Goal: Task Accomplishment & Management: Complete application form

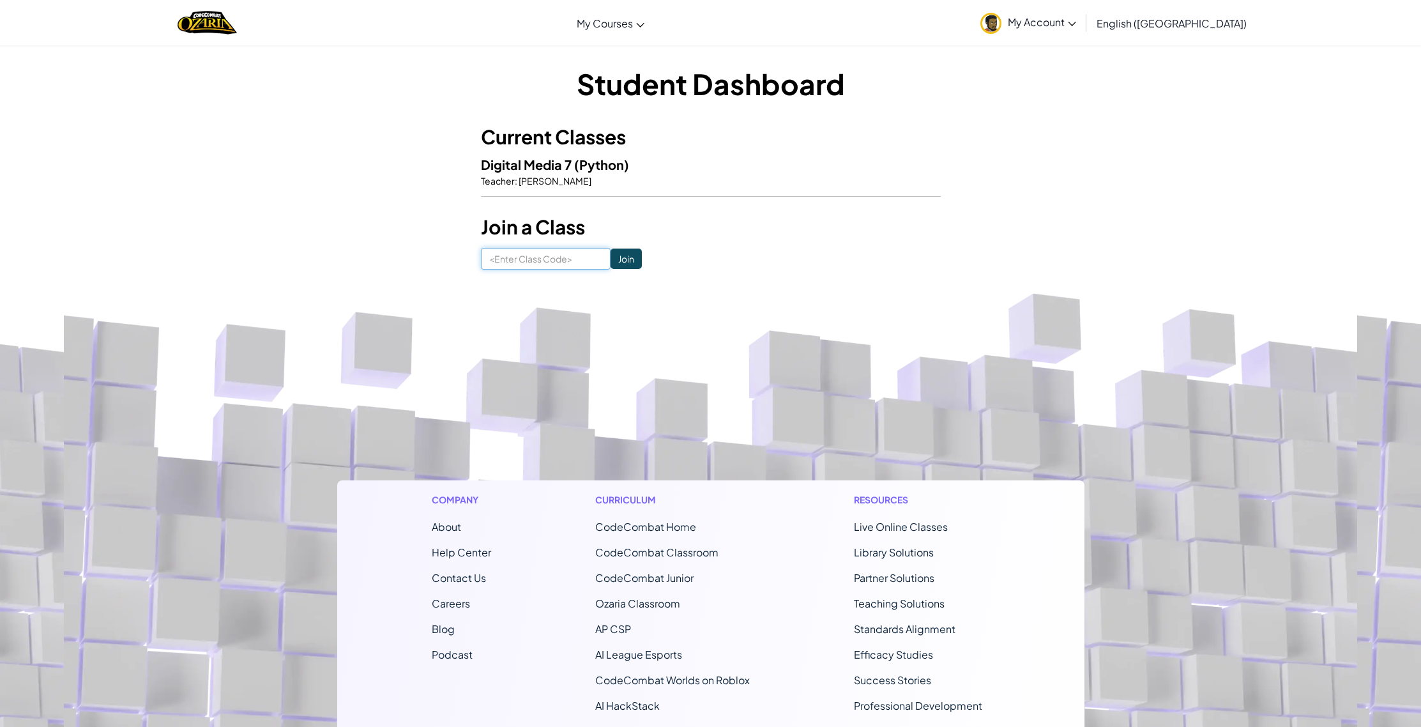
click at [528, 260] on input at bounding box center [546, 259] width 130 height 22
type input "python"
click input "Join" at bounding box center [625, 258] width 31 height 20
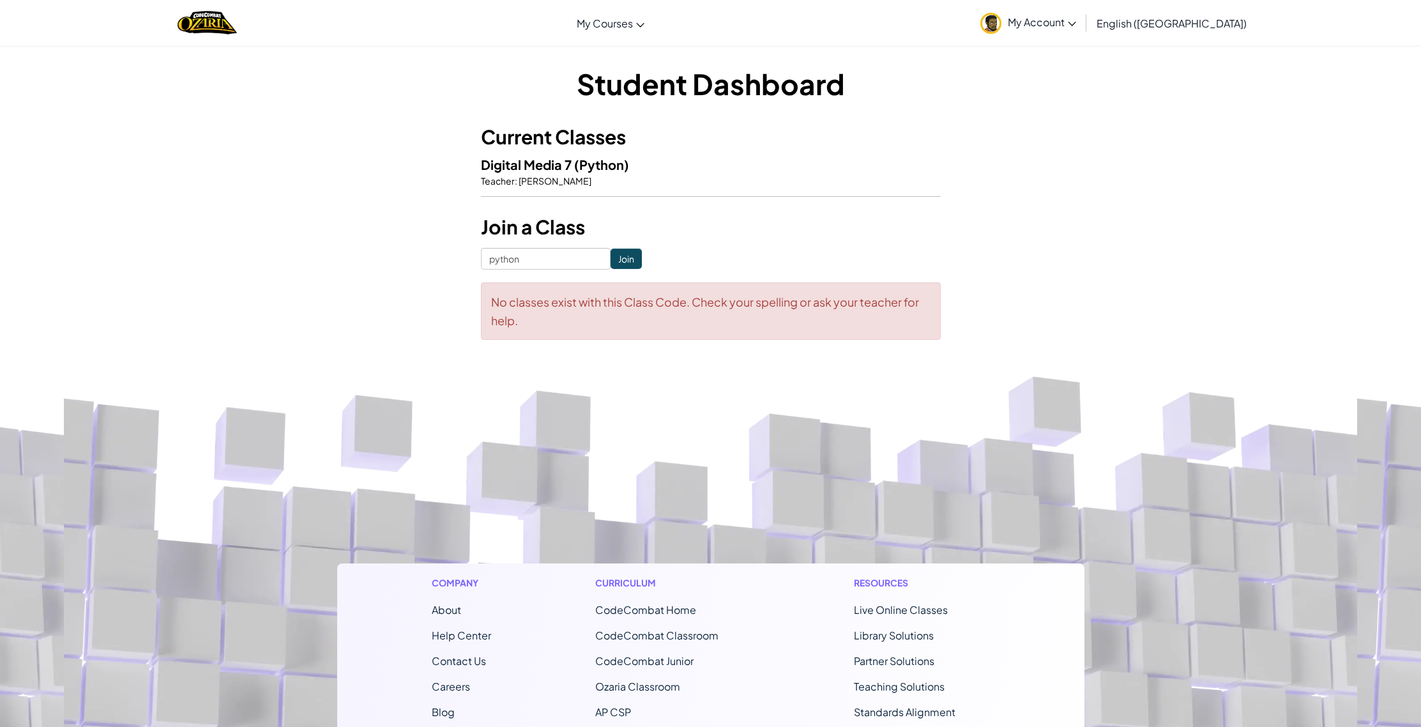
scroll to position [26, 0]
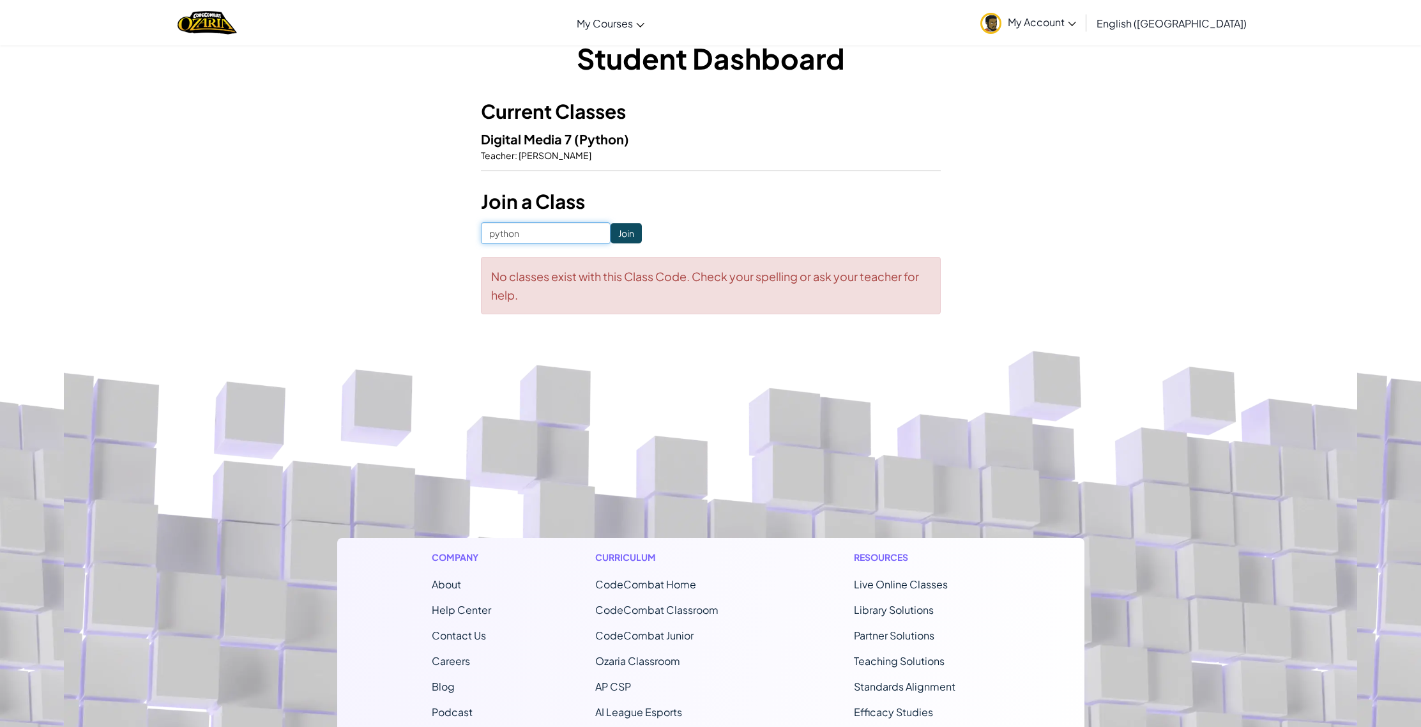
click at [557, 230] on input "python" at bounding box center [546, 233] width 130 height 22
type input "python"
click at [610, 229] on input "Join" at bounding box center [625, 233] width 31 height 20
click at [610, 228] on input "Join" at bounding box center [625, 232] width 31 height 20
click at [610, 230] on input "Join" at bounding box center [625, 233] width 31 height 20
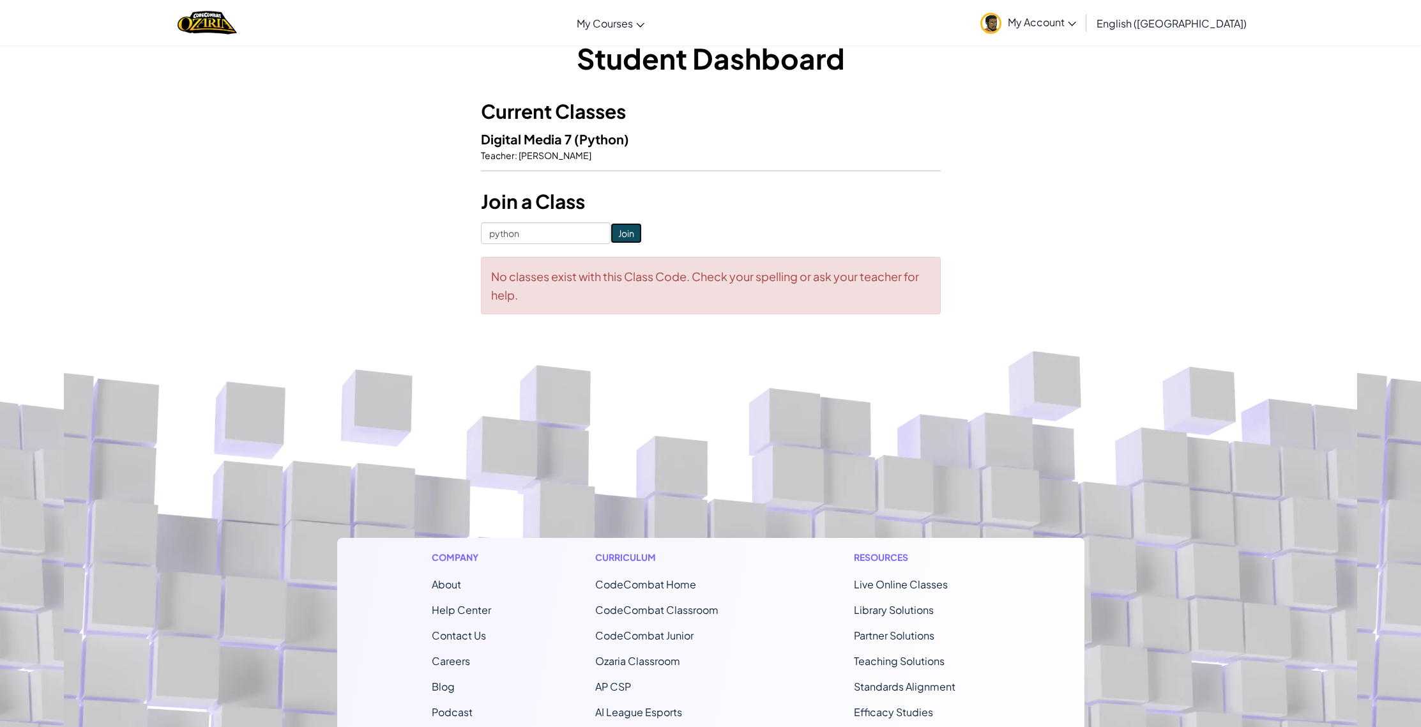
click at [610, 235] on input "Join" at bounding box center [625, 233] width 31 height 20
click at [603, 245] on form "python Join No classes exist with this Class Code. Check your spelling or ask y…" at bounding box center [711, 268] width 460 height 92
click at [603, 253] on form "python Join No classes exist with this Class Code. Check your spelling or ask y…" at bounding box center [711, 268] width 460 height 92
click at [608, 259] on div "No classes exist with this Class Code. Check your spelling or ask your teacher …" at bounding box center [711, 285] width 460 height 57
click at [610, 258] on div "No classes exist with this Class Code. Check your spelling or ask your teacher …" at bounding box center [711, 285] width 460 height 57
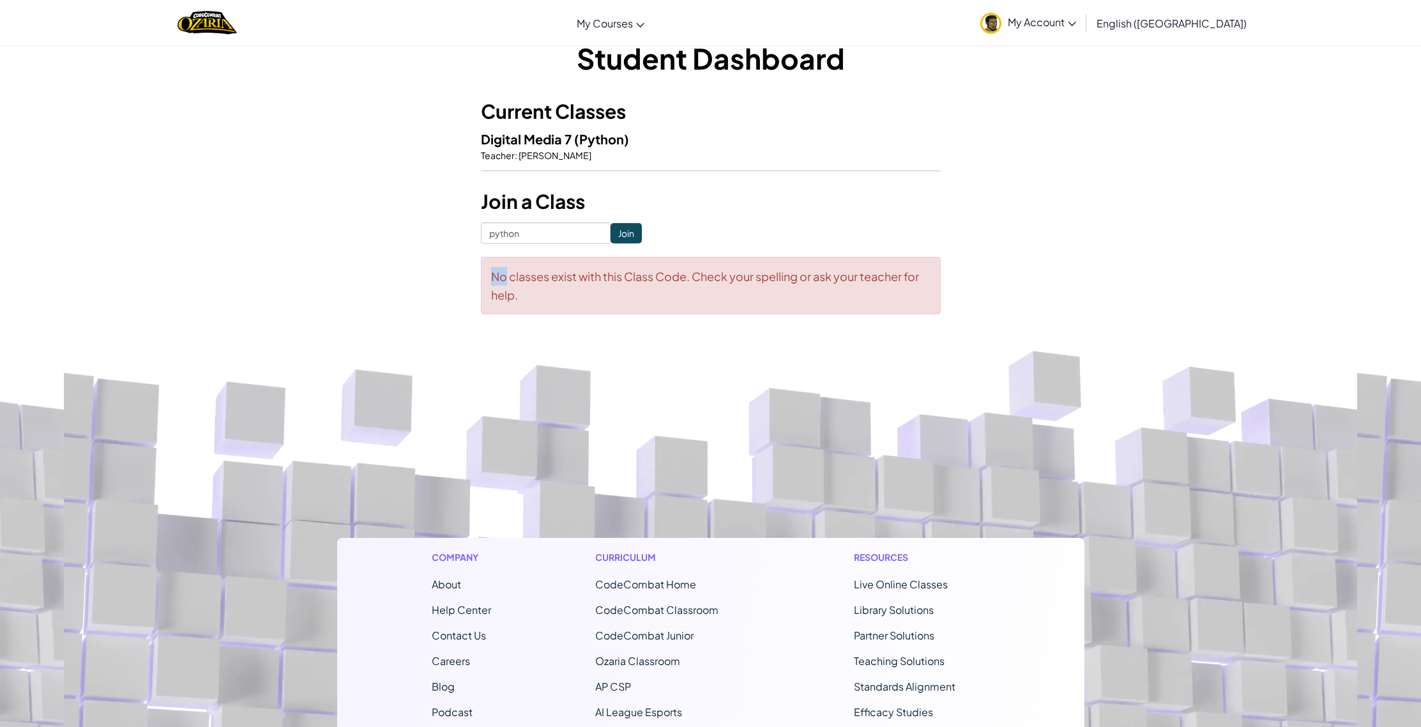
click at [611, 261] on div "No classes exist with this Class Code. Check your spelling or ask your teacher …" at bounding box center [711, 285] width 460 height 57
click at [612, 259] on div "No classes exist with this Class Code. Check your spelling or ask your teacher …" at bounding box center [711, 285] width 460 height 57
click at [540, 221] on div "Student Dashboard Current Classes Digital Media 7 (Python) Teacher : Tim Freela…" at bounding box center [711, 176] width 460 height 276
click at [541, 222] on input "python" at bounding box center [546, 233] width 130 height 22
click at [541, 227] on input "python" at bounding box center [546, 233] width 130 height 22
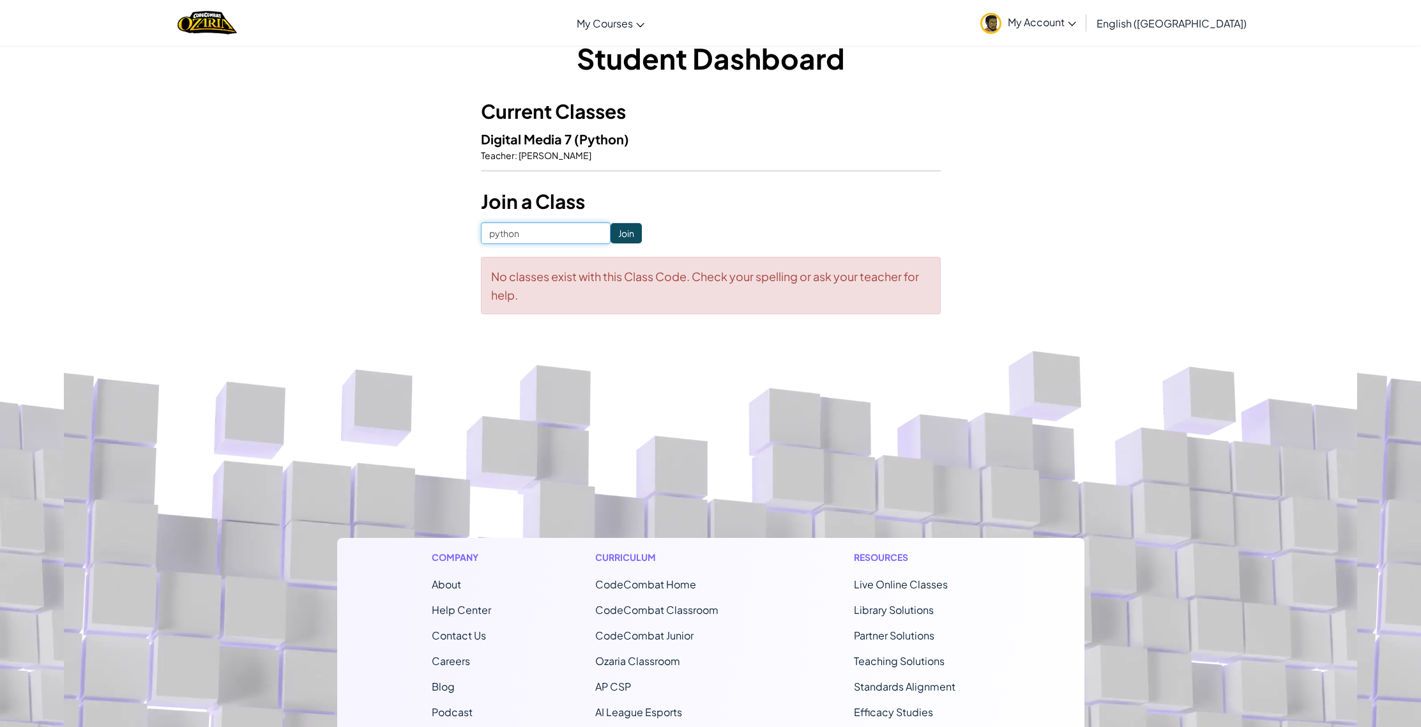
click at [541, 227] on input "python" at bounding box center [546, 233] width 130 height 22
type input "paperwatchfire"
click input "Join" at bounding box center [625, 233] width 31 height 20
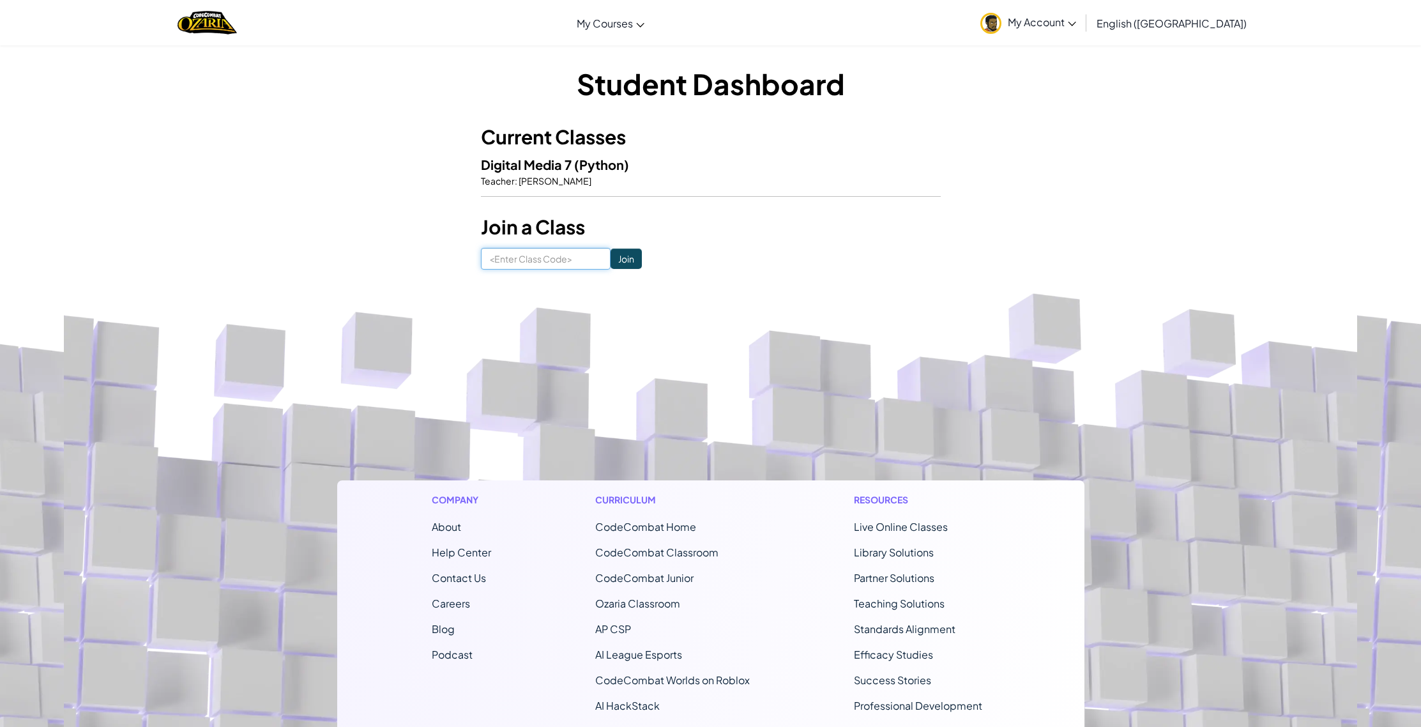
click at [541, 259] on input at bounding box center [546, 259] width 130 height 22
type input "paperwatchfire"
click at [628, 244] on div "Student Dashboard Current Classes Digital Media 7 (Python) Teacher : Tim Freela…" at bounding box center [711, 167] width 460 height 206
click at [610, 259] on input "Join" at bounding box center [625, 258] width 31 height 20
click at [610, 256] on input "Join" at bounding box center [625, 258] width 31 height 20
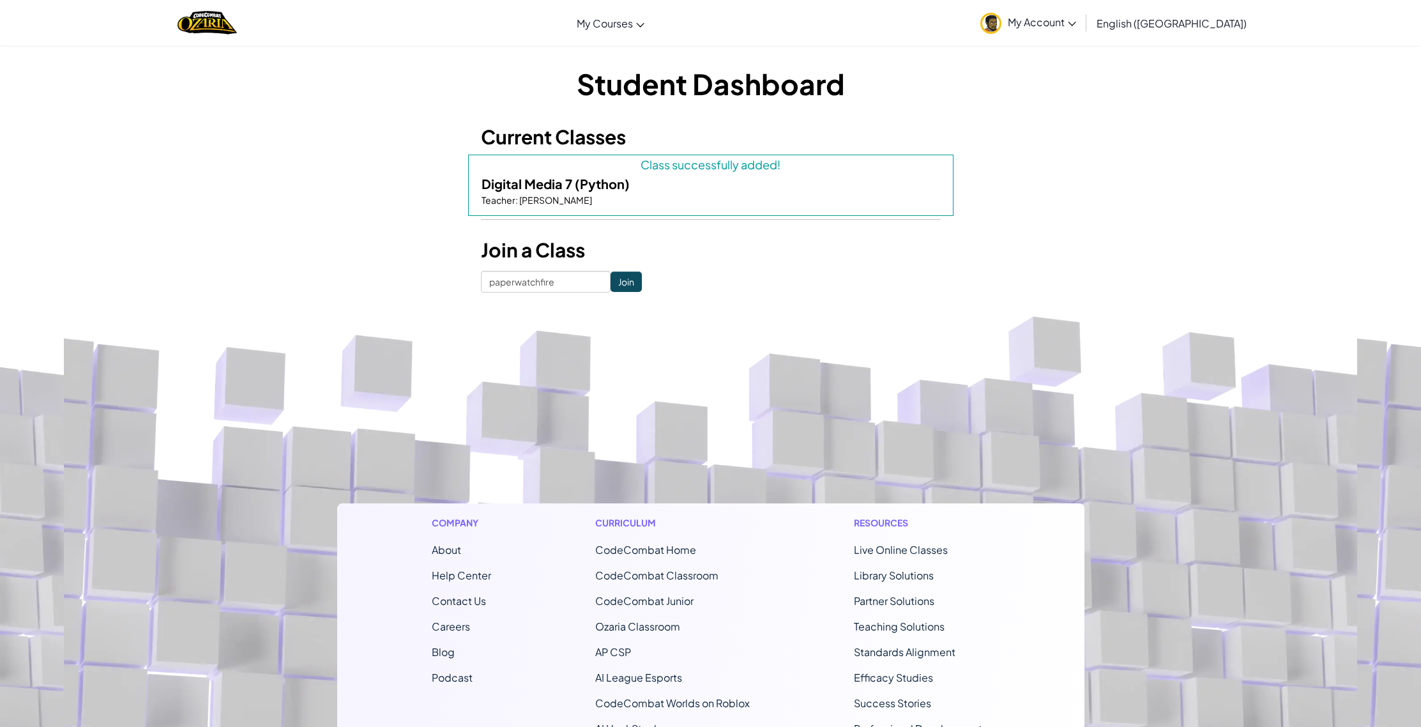
click at [608, 255] on h3 "Join a Class" at bounding box center [711, 250] width 460 height 29
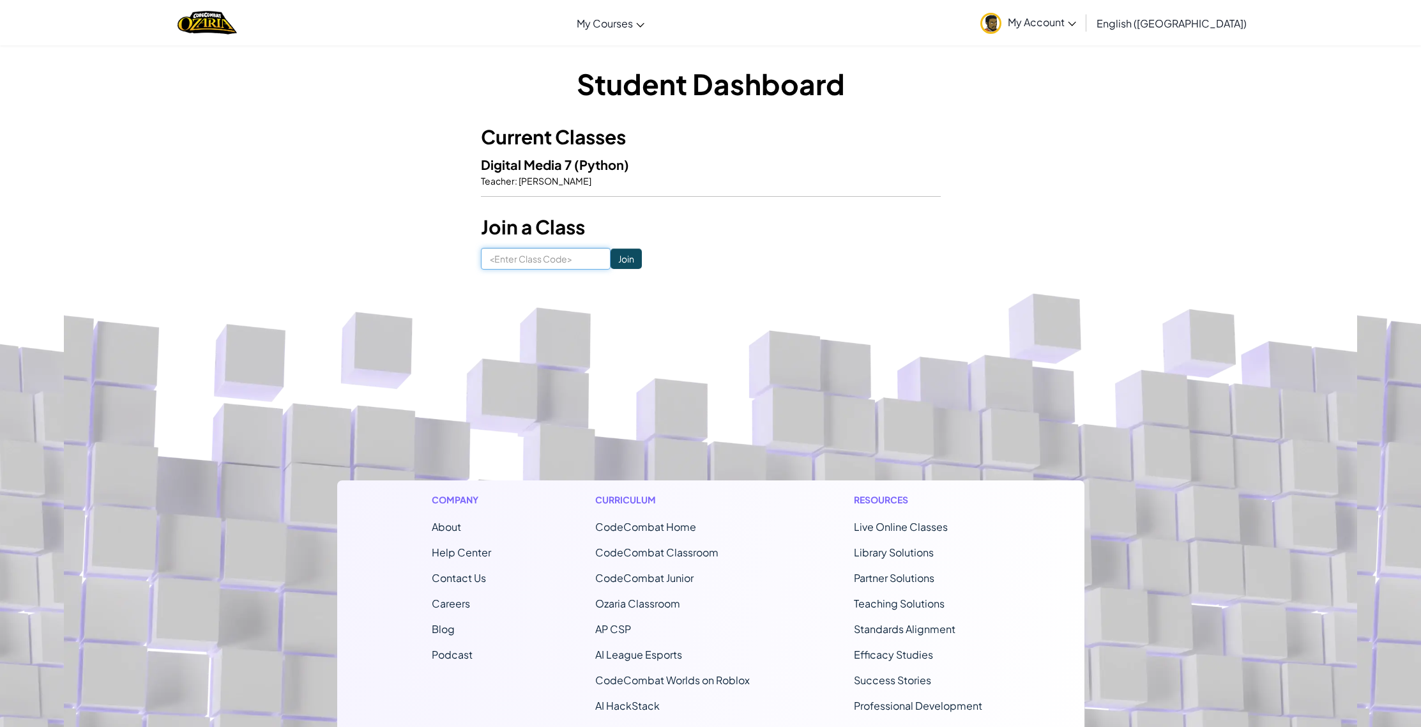
click at [544, 254] on input at bounding box center [546, 259] width 130 height 22
type input "paperwatchfire"
click at [615, 250] on input "Join" at bounding box center [625, 258] width 31 height 20
click at [552, 259] on input at bounding box center [546, 259] width 130 height 22
type input "paperwatchfire"
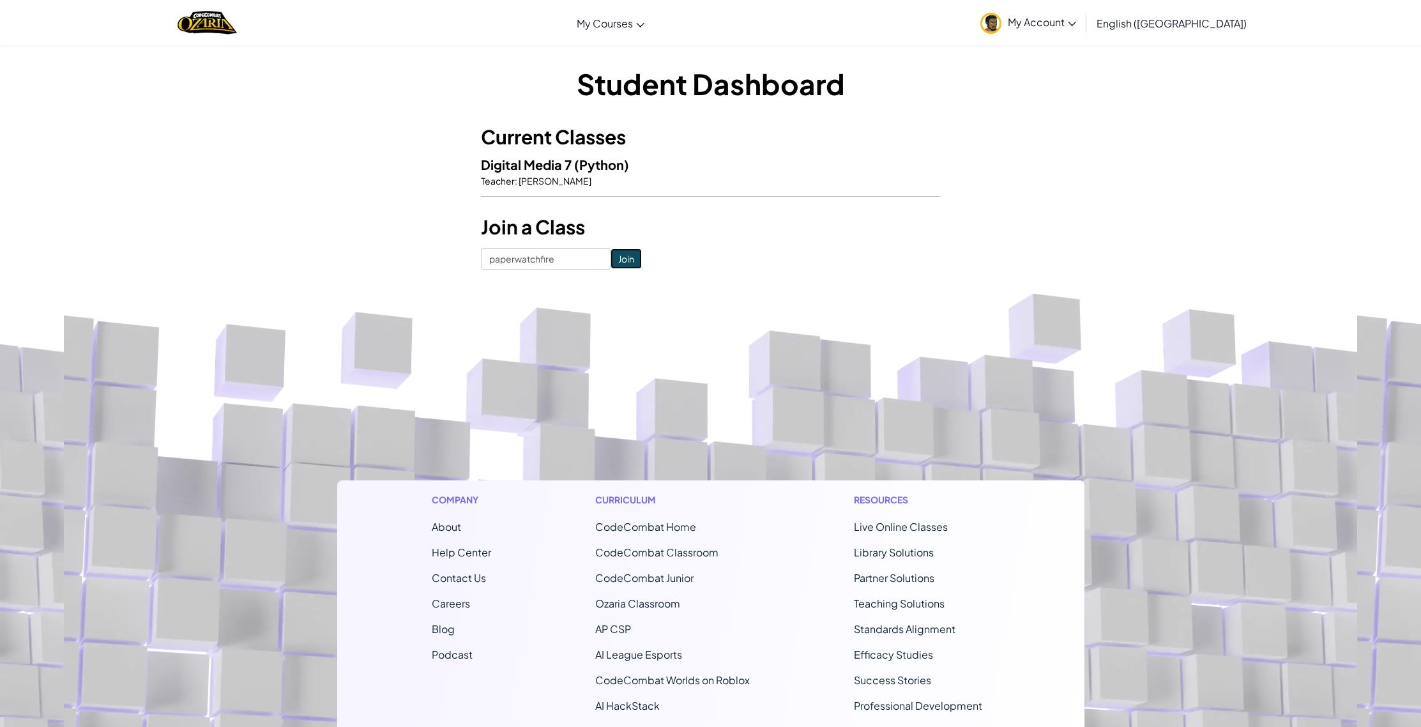
click at [610, 253] on input "Join" at bounding box center [625, 258] width 31 height 20
click at [486, 256] on input at bounding box center [546, 259] width 130 height 22
type input "paperwatchfire"
click input "Join" at bounding box center [625, 258] width 31 height 20
click at [521, 257] on input at bounding box center [546, 259] width 130 height 22
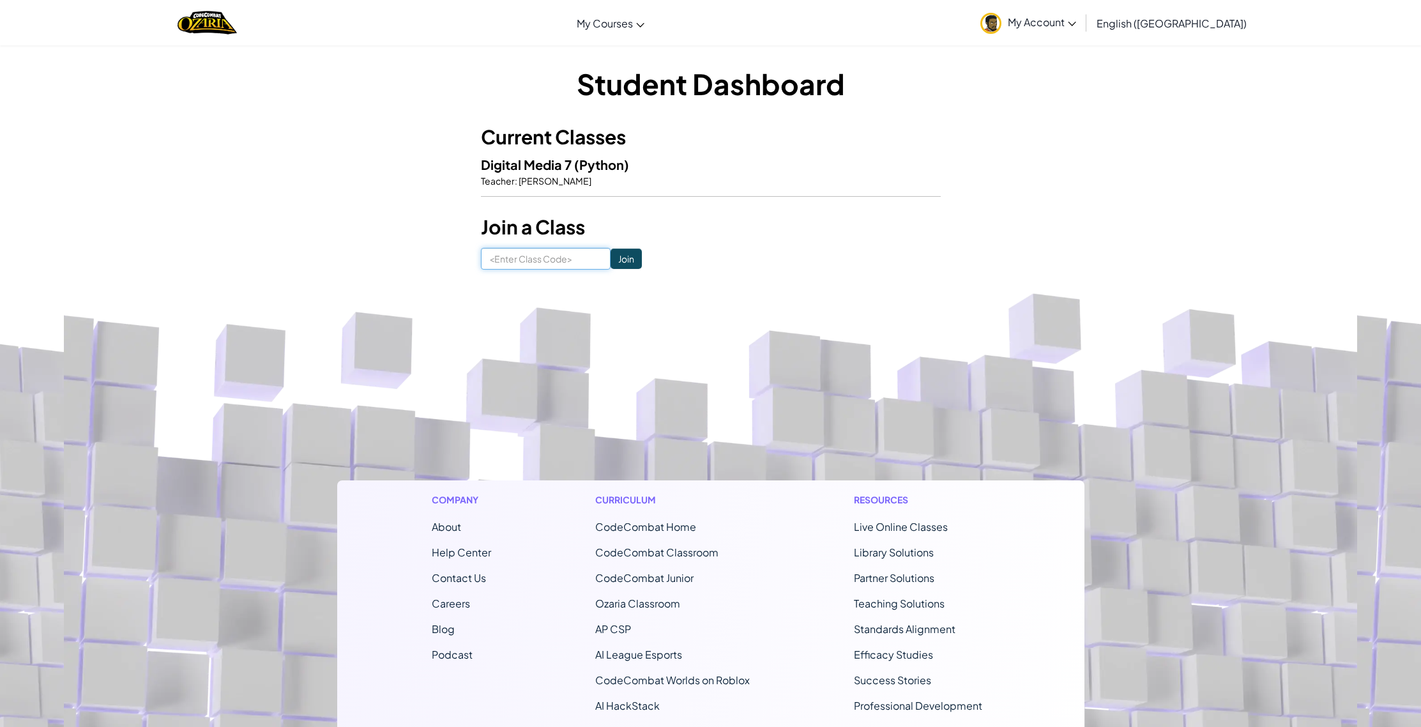
type input "paperwatchfire"
click at [610, 260] on input "Join" at bounding box center [625, 258] width 31 height 20
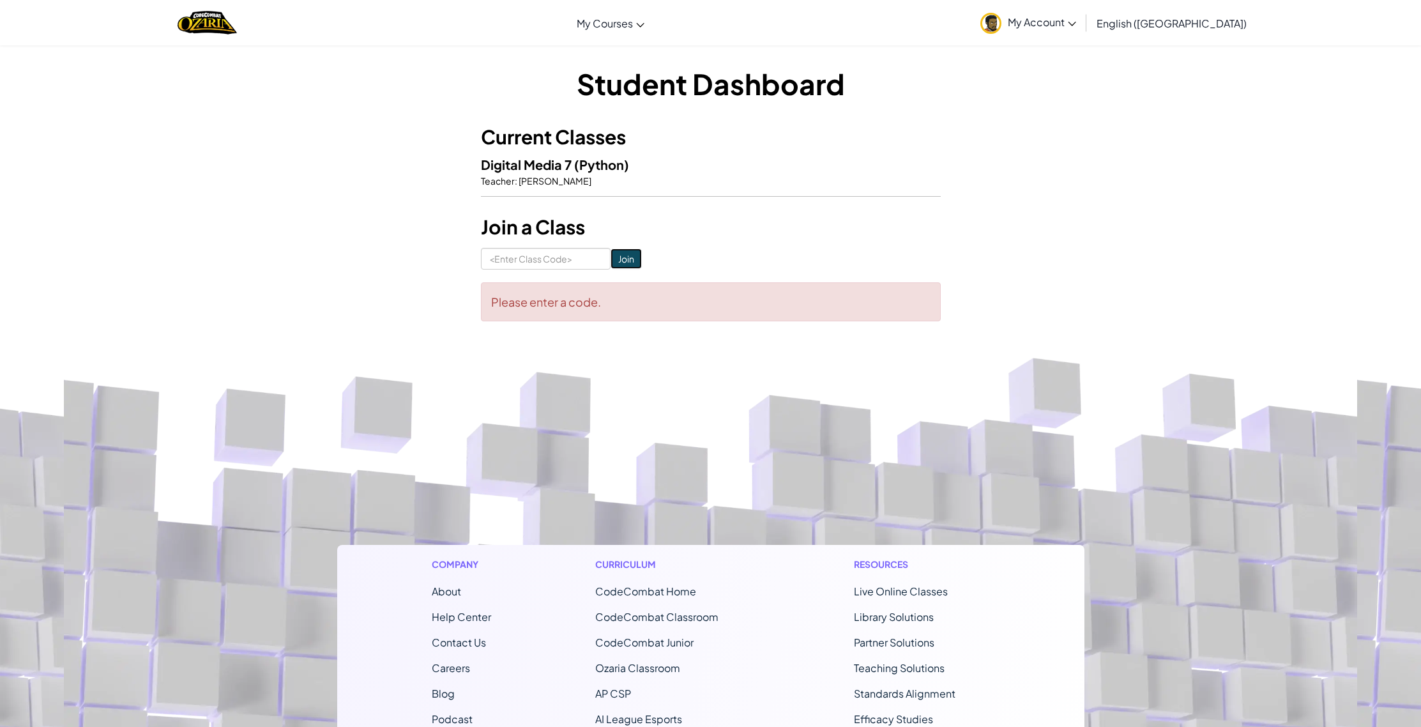
click at [610, 260] on input "Join" at bounding box center [625, 258] width 31 height 20
click at [608, 245] on div "Student Dashboard Current Classes Digital Media 7 (Python) Teacher : [PERSON_NA…" at bounding box center [711, 192] width 460 height 257
click at [598, 225] on h3 "Join a Class" at bounding box center [711, 227] width 460 height 29
click at [595, 216] on h3 "Join a Class" at bounding box center [711, 227] width 460 height 29
